Goal: Find specific page/section: Find specific page/section

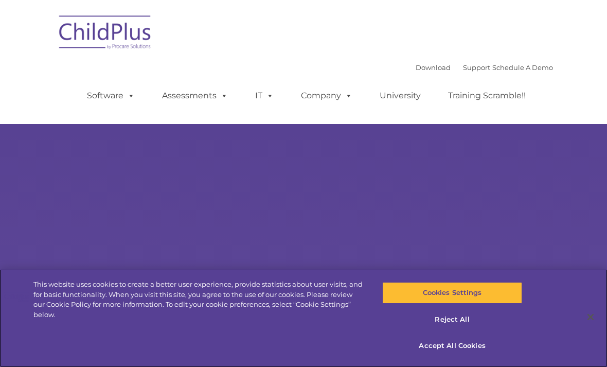
select select "MEDIUM"
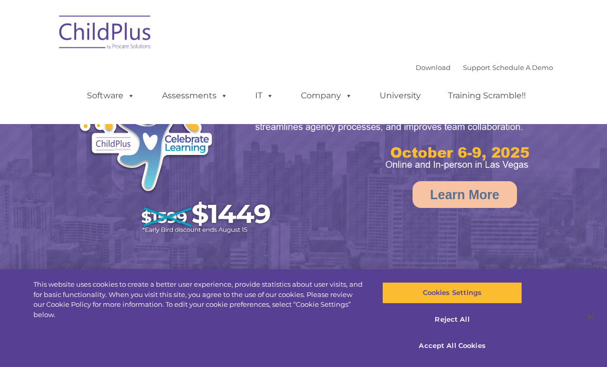
select select "MEDIUM"
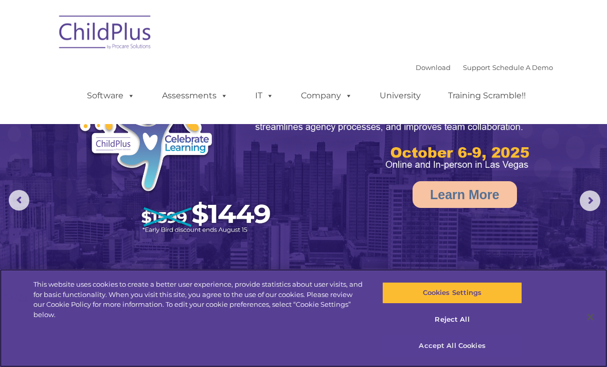
click at [467, 347] on button "Accept All Cookies" at bounding box center [452, 346] width 140 height 22
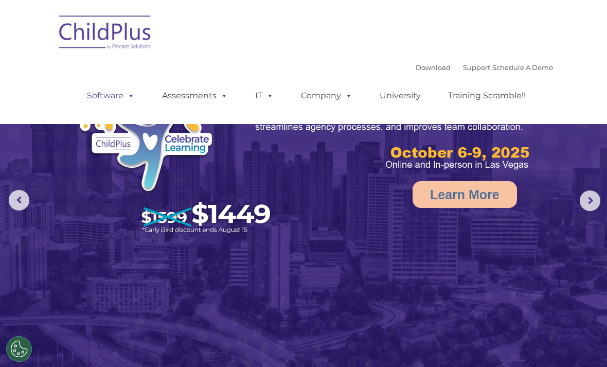
click at [127, 99] on span at bounding box center [129, 96] width 11 height 10
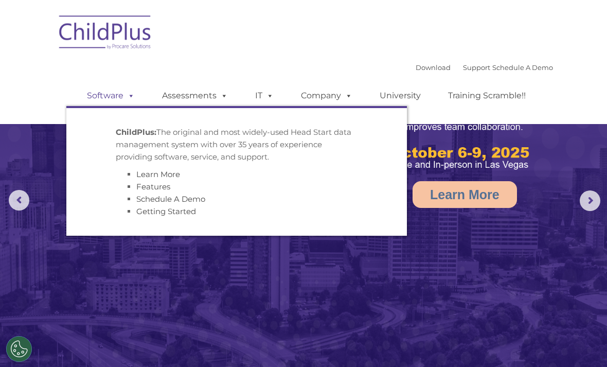
click at [105, 99] on link "Software" at bounding box center [111, 95] width 68 height 21
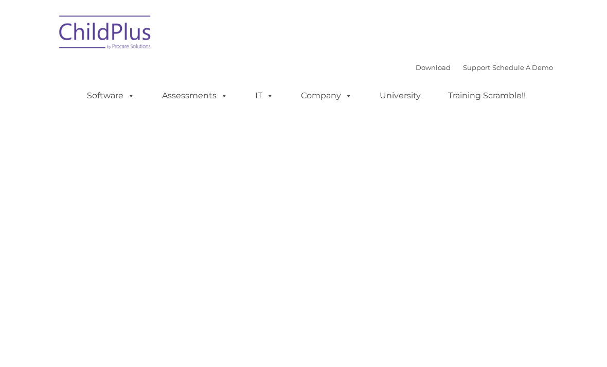
type input ""
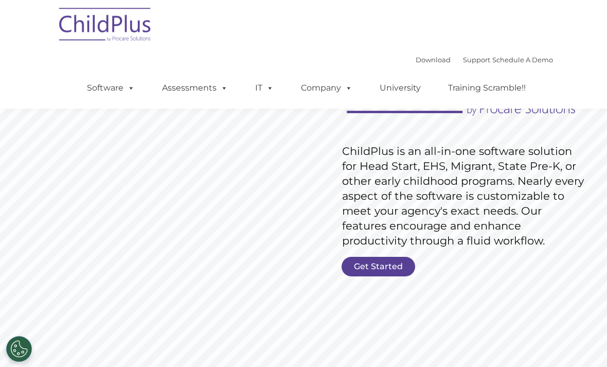
scroll to position [78, 0]
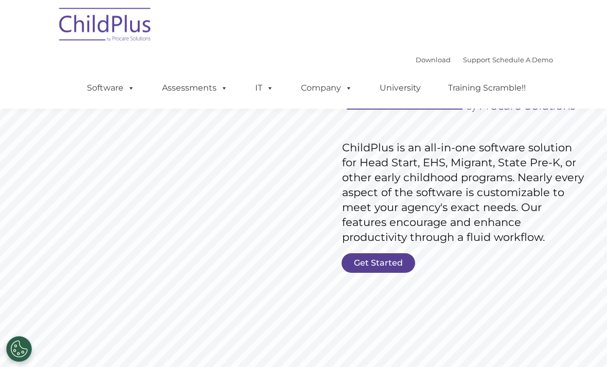
click at [401, 269] on link "Get Started" at bounding box center [379, 263] width 74 height 20
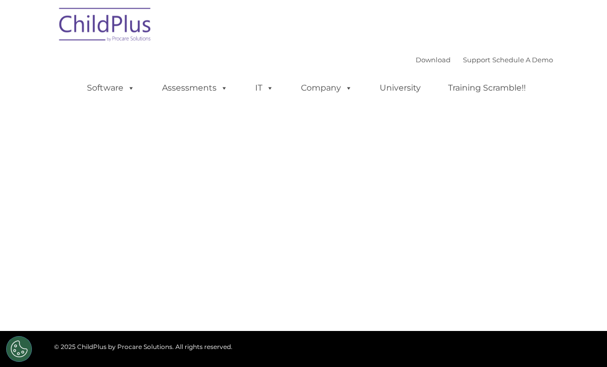
select select "MEDIUM"
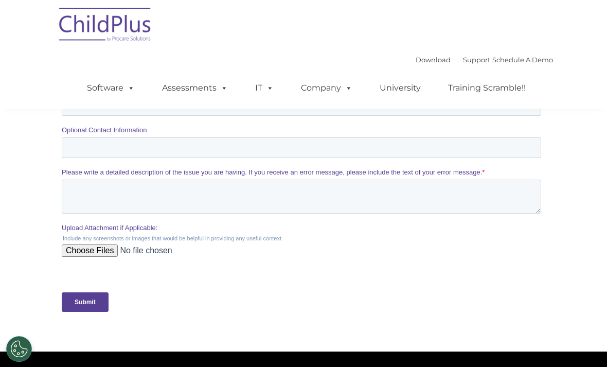
scroll to position [318, 0]
